Goal: Information Seeking & Learning: Learn about a topic

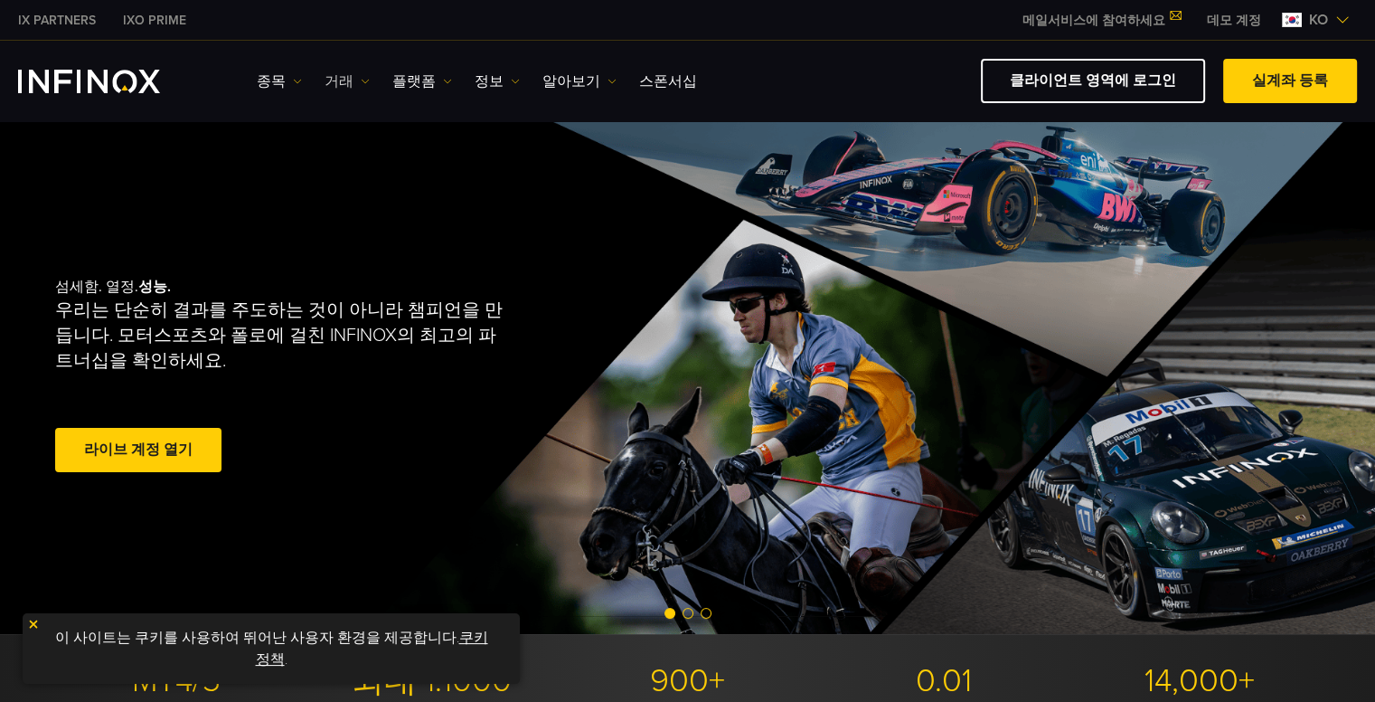
click at [343, 80] on link "거래" at bounding box center [347, 82] width 45 height 22
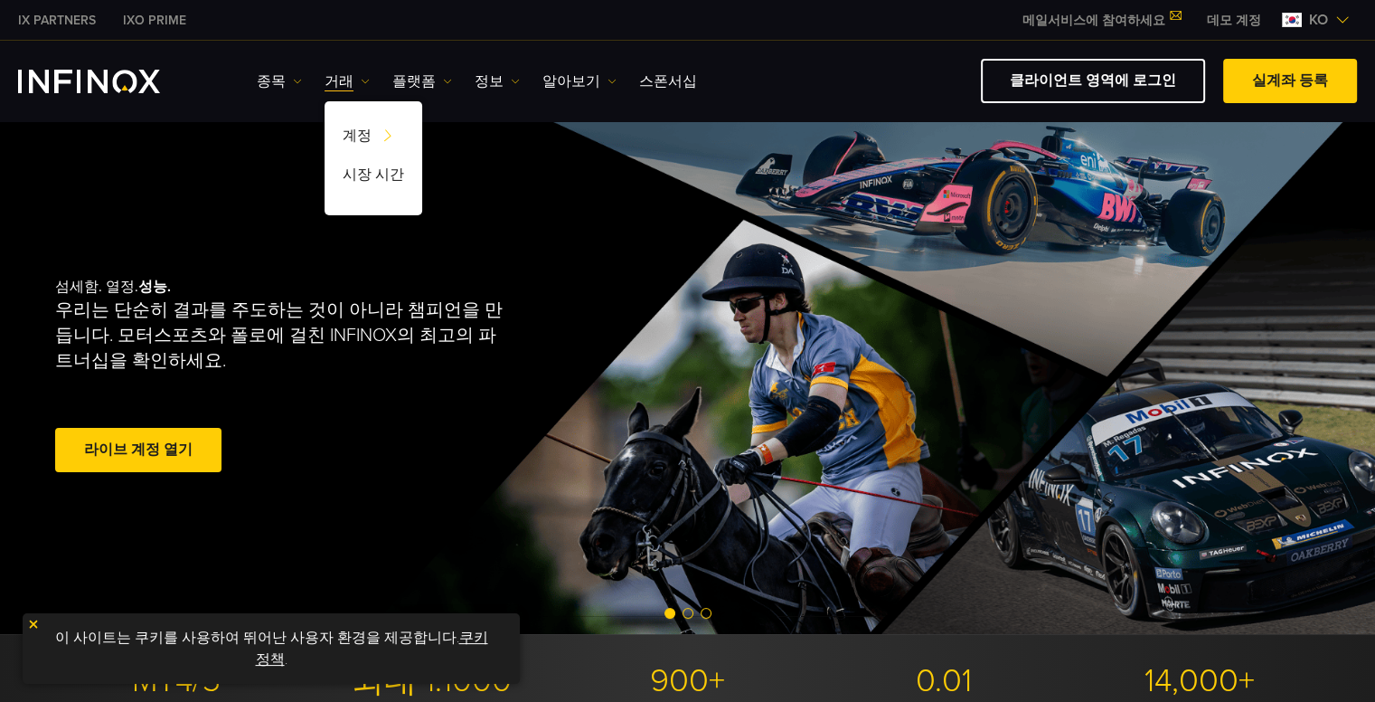
click at [257, 187] on div "섬세함. 열정. 성능. 우리는 단순히 결과를 주도하는 것이 아니라 챔피언을 만듭니다. 모터스포츠와 폴로에 걸친 INFINOX의 최고의 파트너십…" at bounding box center [688, 377] width 1302 height 514
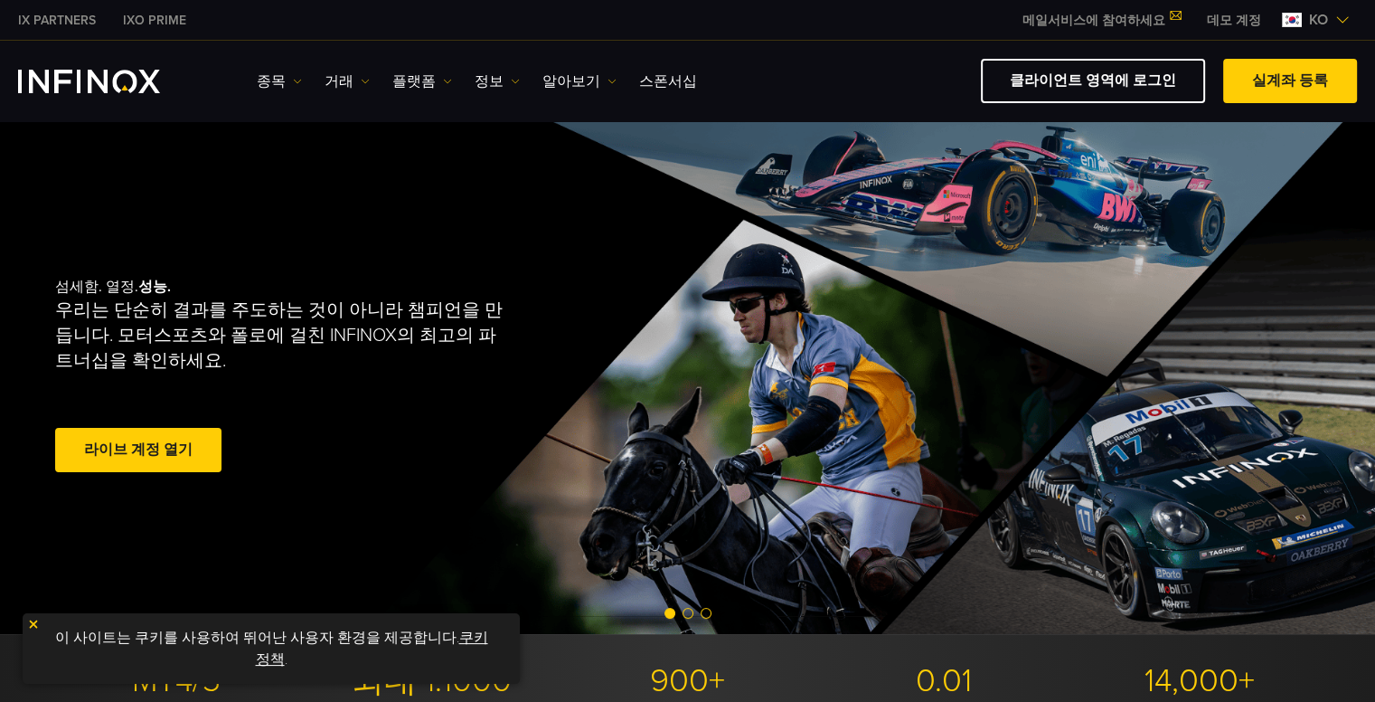
click at [138, 450] on span at bounding box center [138, 450] width 0 height 0
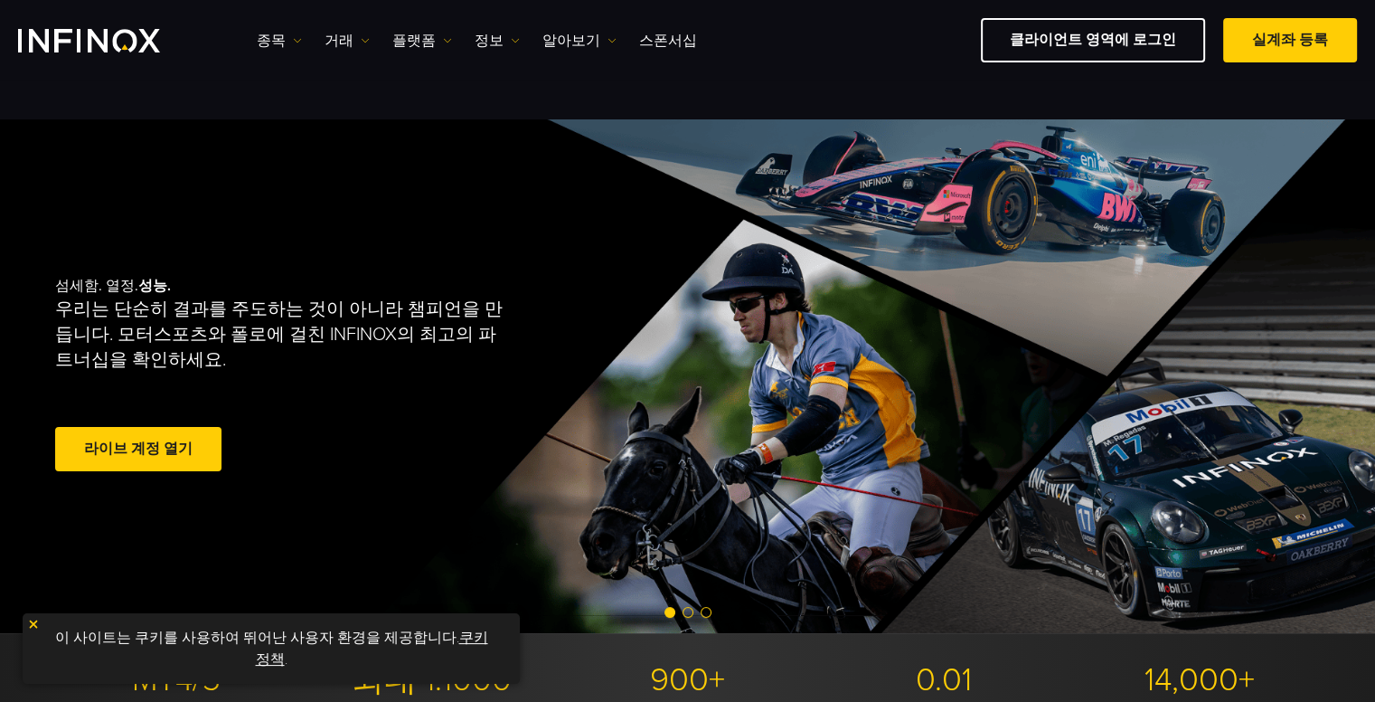
scroll to position [362, 0]
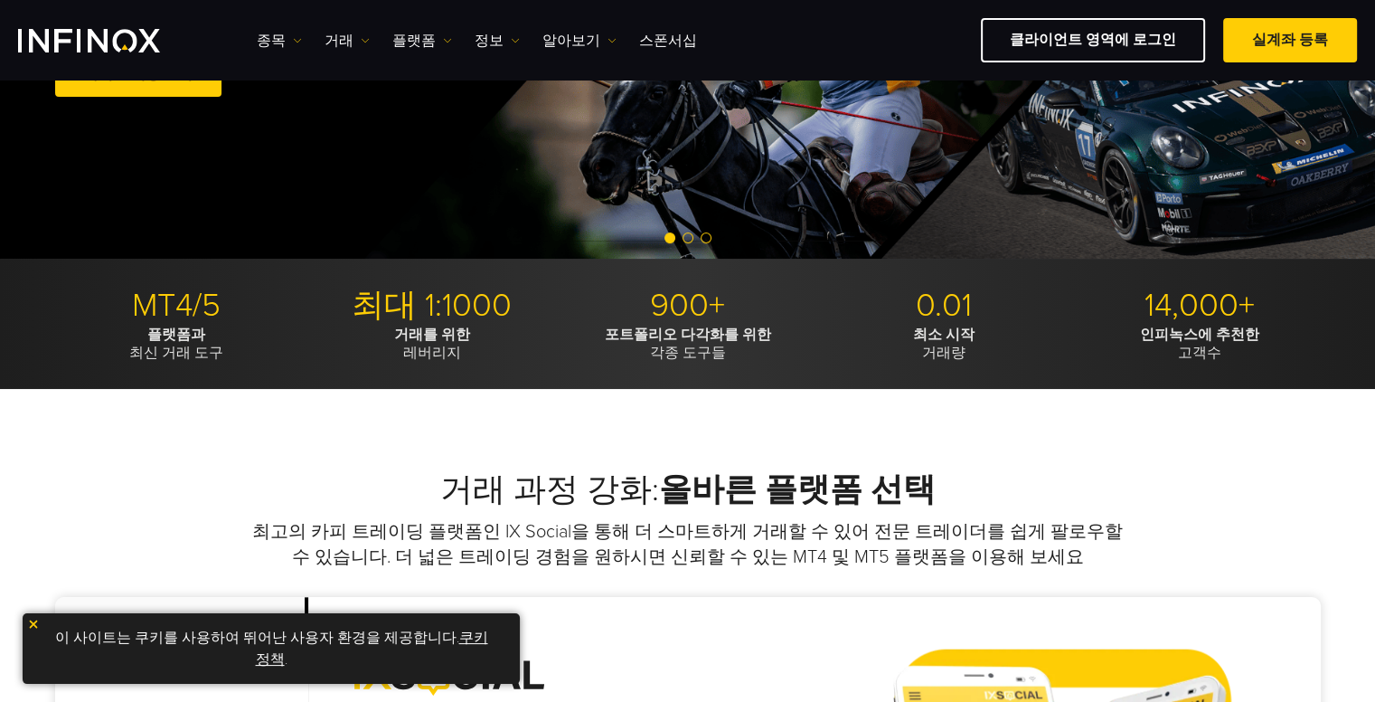
click at [29, 619] on img at bounding box center [33, 624] width 13 height 13
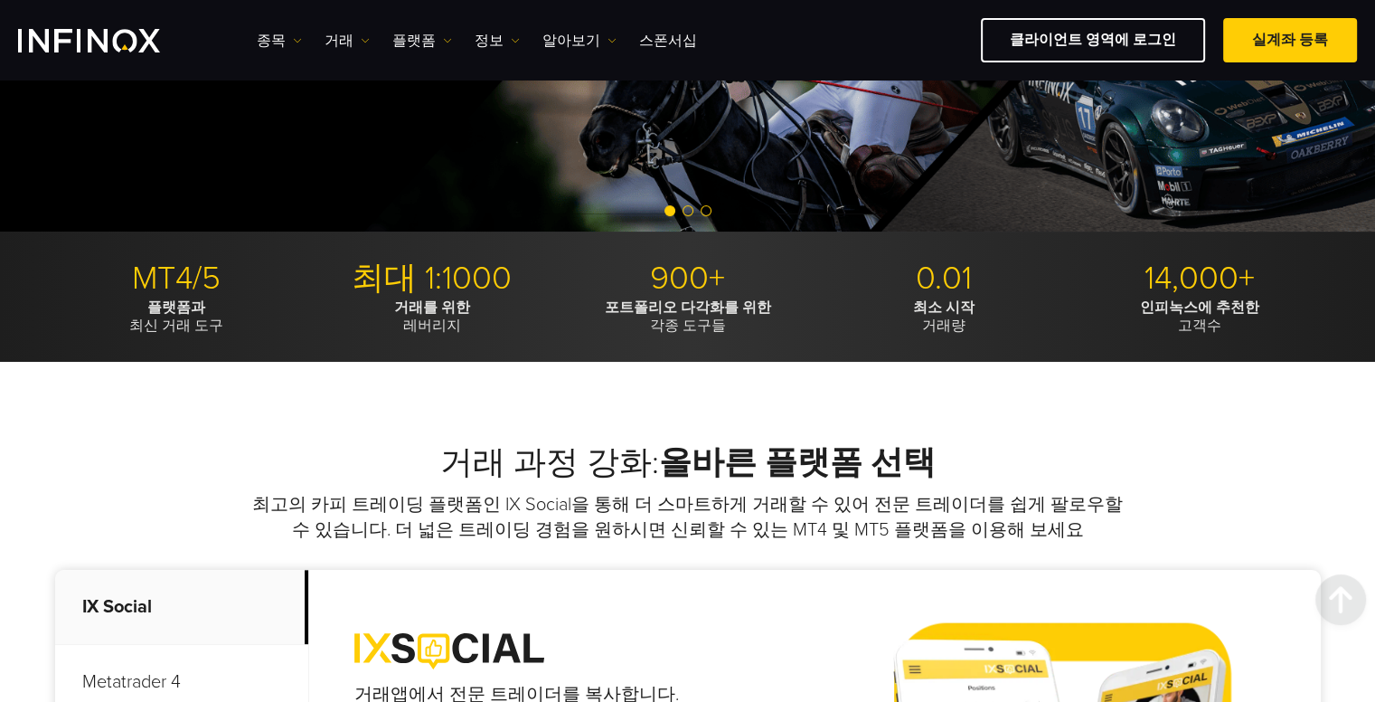
scroll to position [0, 0]
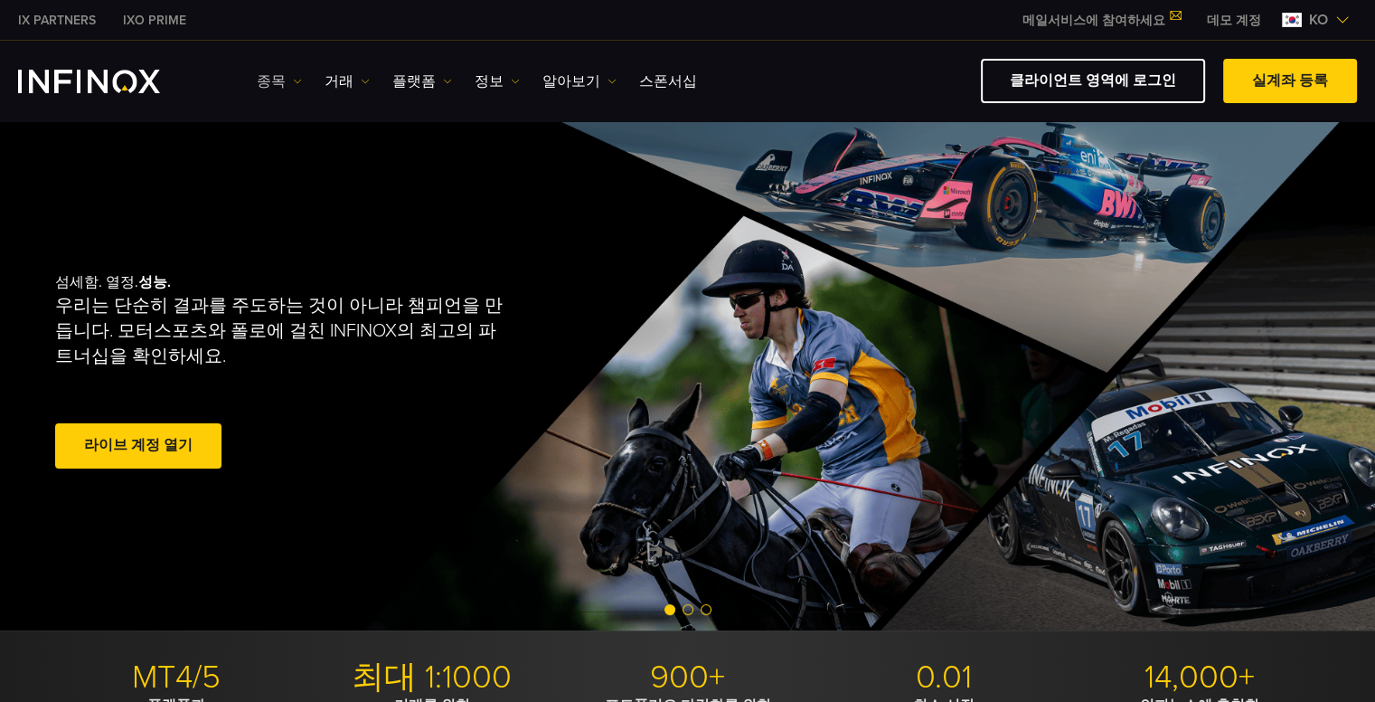
click at [267, 81] on link "종목" at bounding box center [279, 82] width 45 height 22
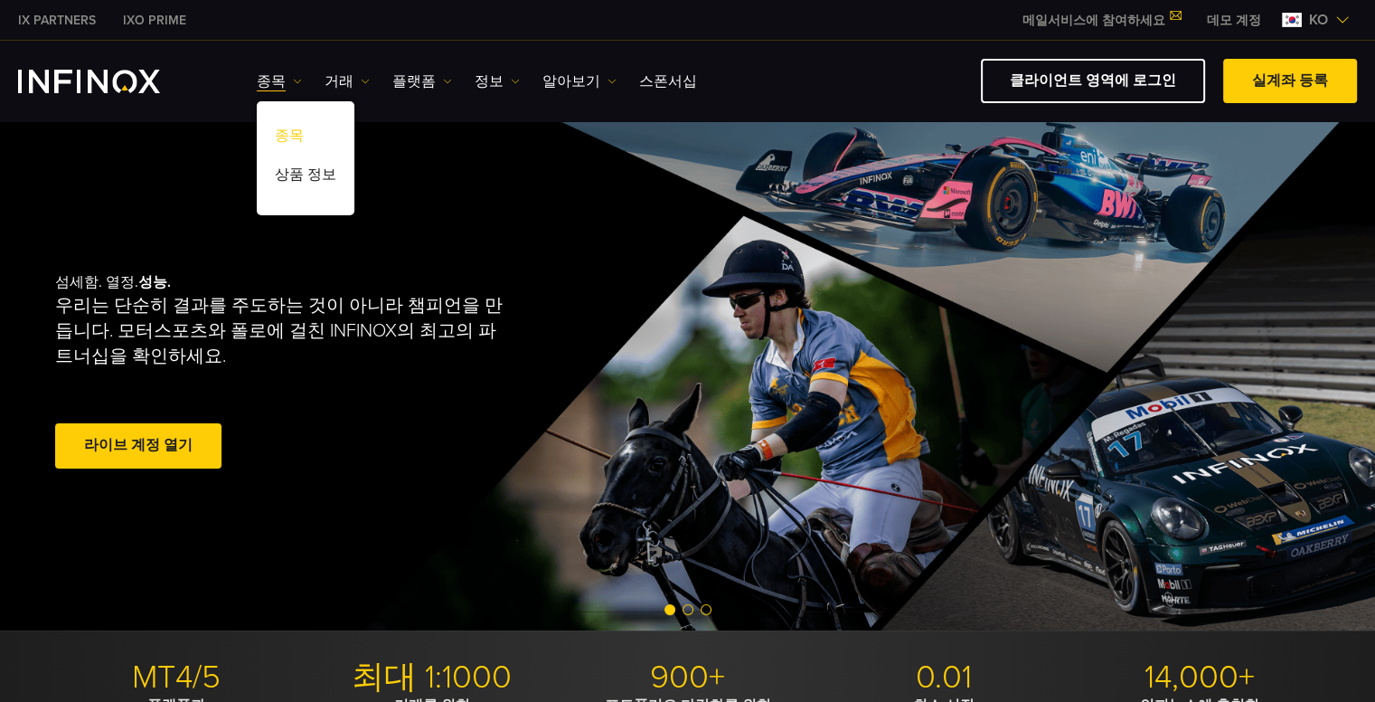
click at [286, 134] on link "종목" at bounding box center [306, 138] width 98 height 39
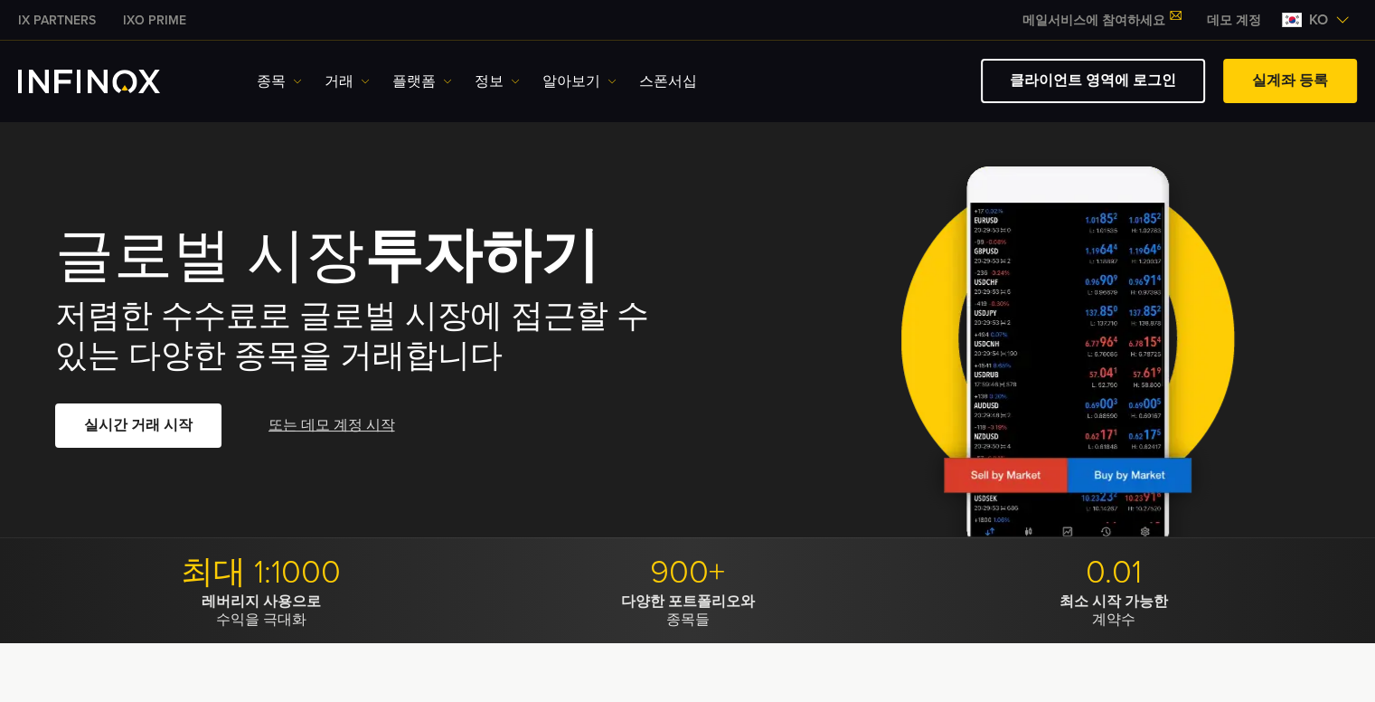
click at [326, 423] on link "또는 데모 계정 시작" at bounding box center [332, 425] width 130 height 44
click at [270, 79] on link "종목" at bounding box center [279, 82] width 45 height 22
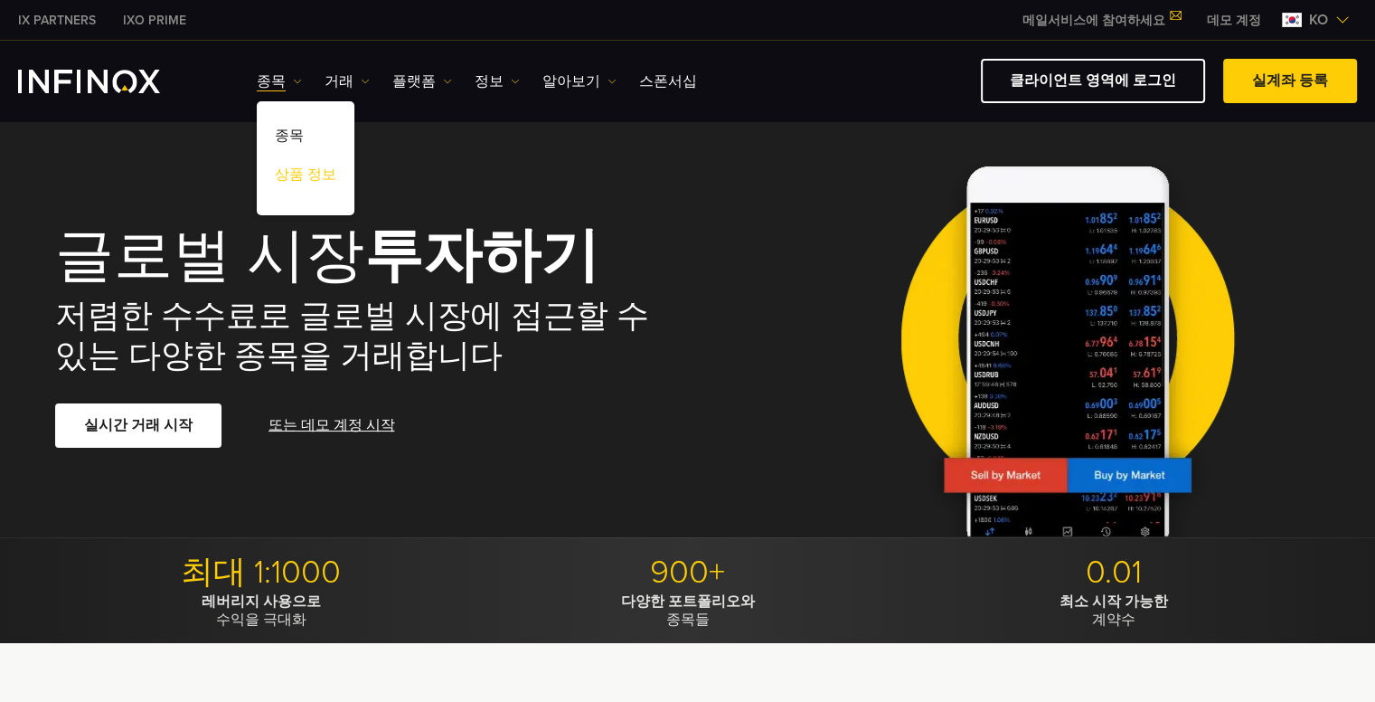
click at [304, 175] on link "상품 정보" at bounding box center [306, 177] width 98 height 39
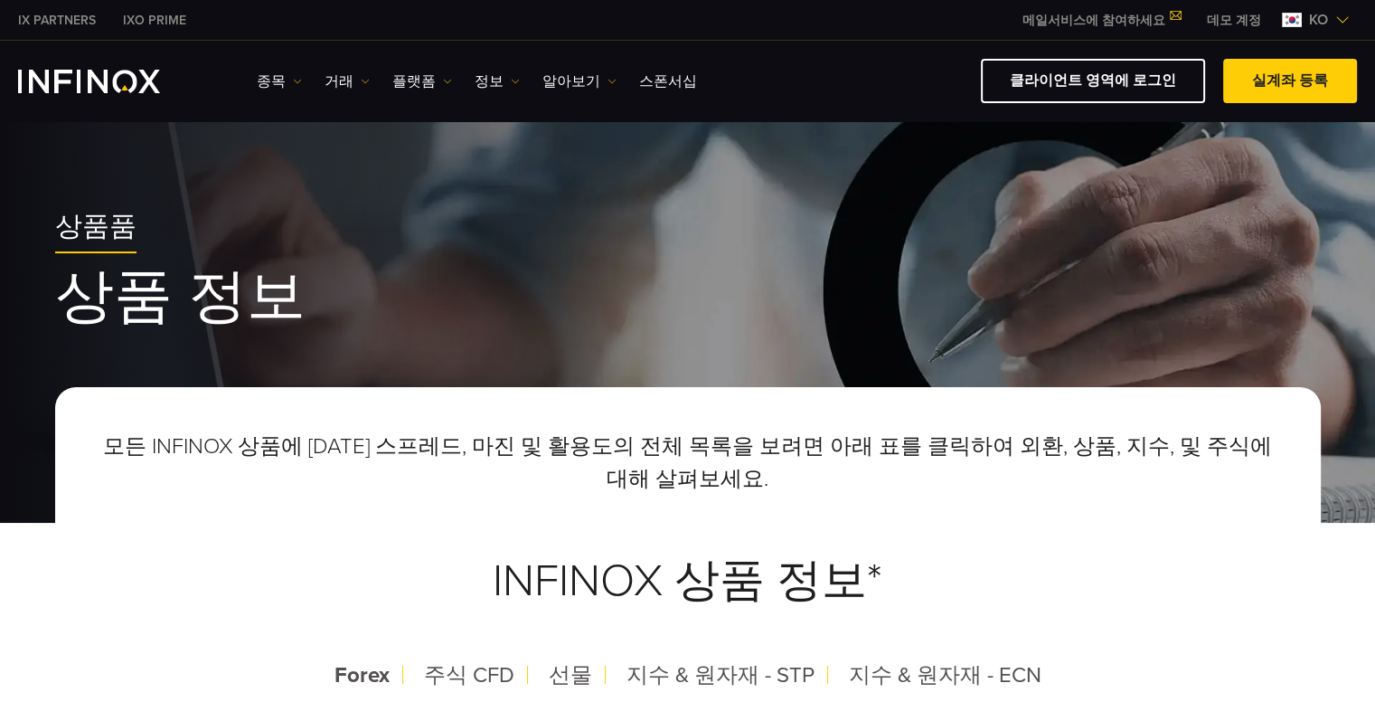
scroll to position [362, 0]
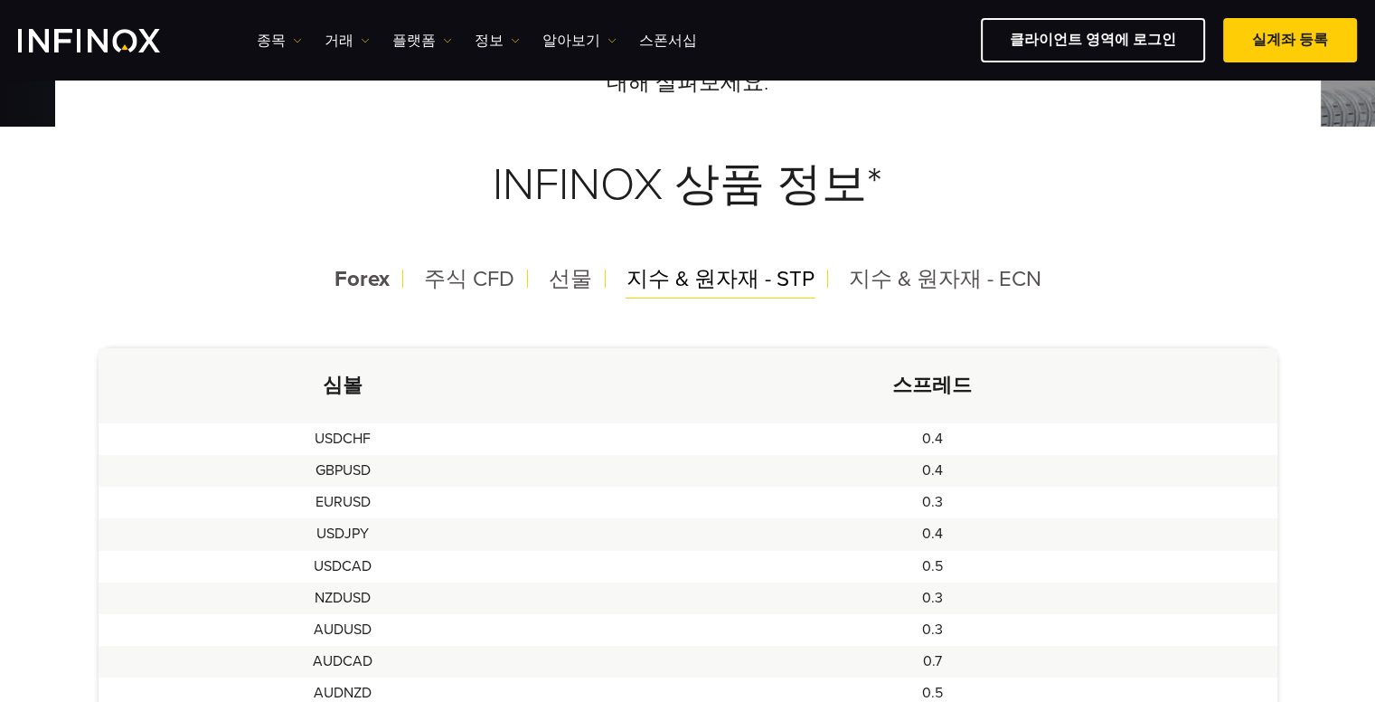
click at [669, 278] on span "지수 & 원자재 - STP" at bounding box center [721, 279] width 188 height 26
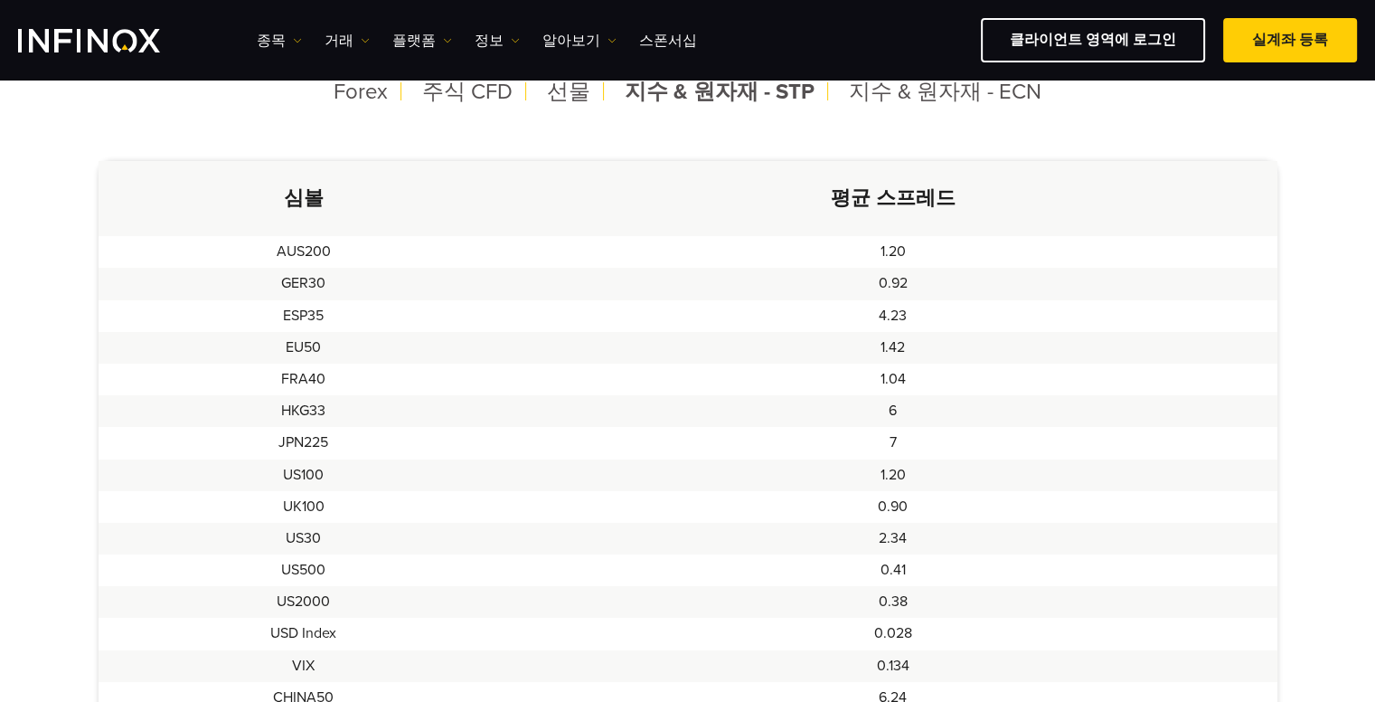
scroll to position [0, 0]
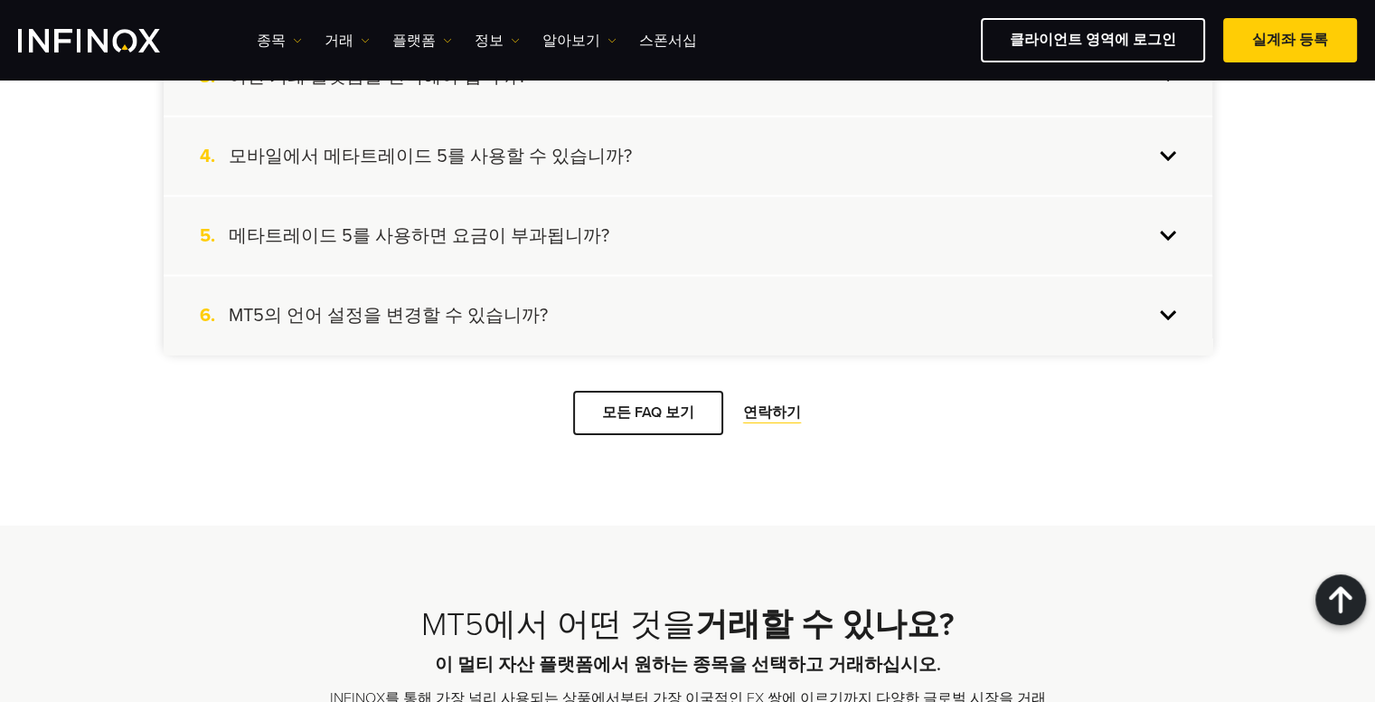
scroll to position [3617, 0]
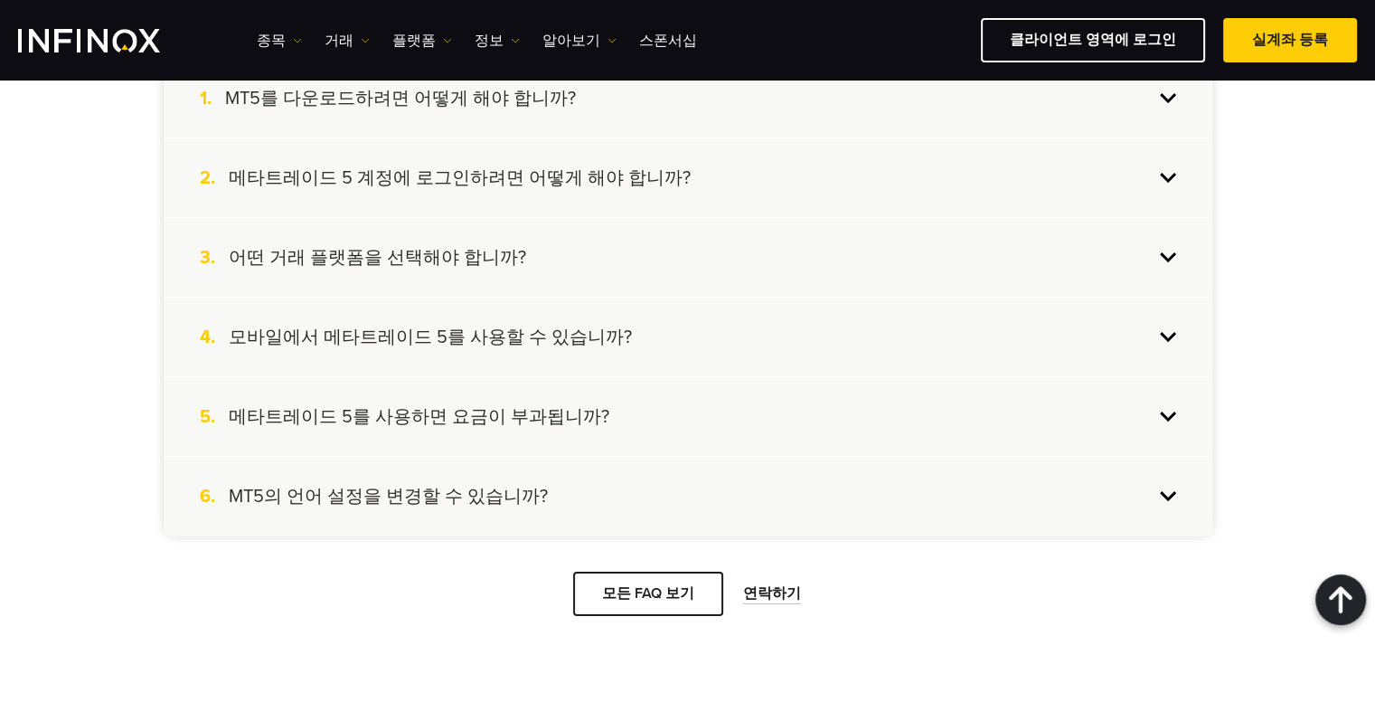
click at [678, 213] on span at bounding box center [678, 213] width 0 height 0
